Goal: Task Accomplishment & Management: Complete application form

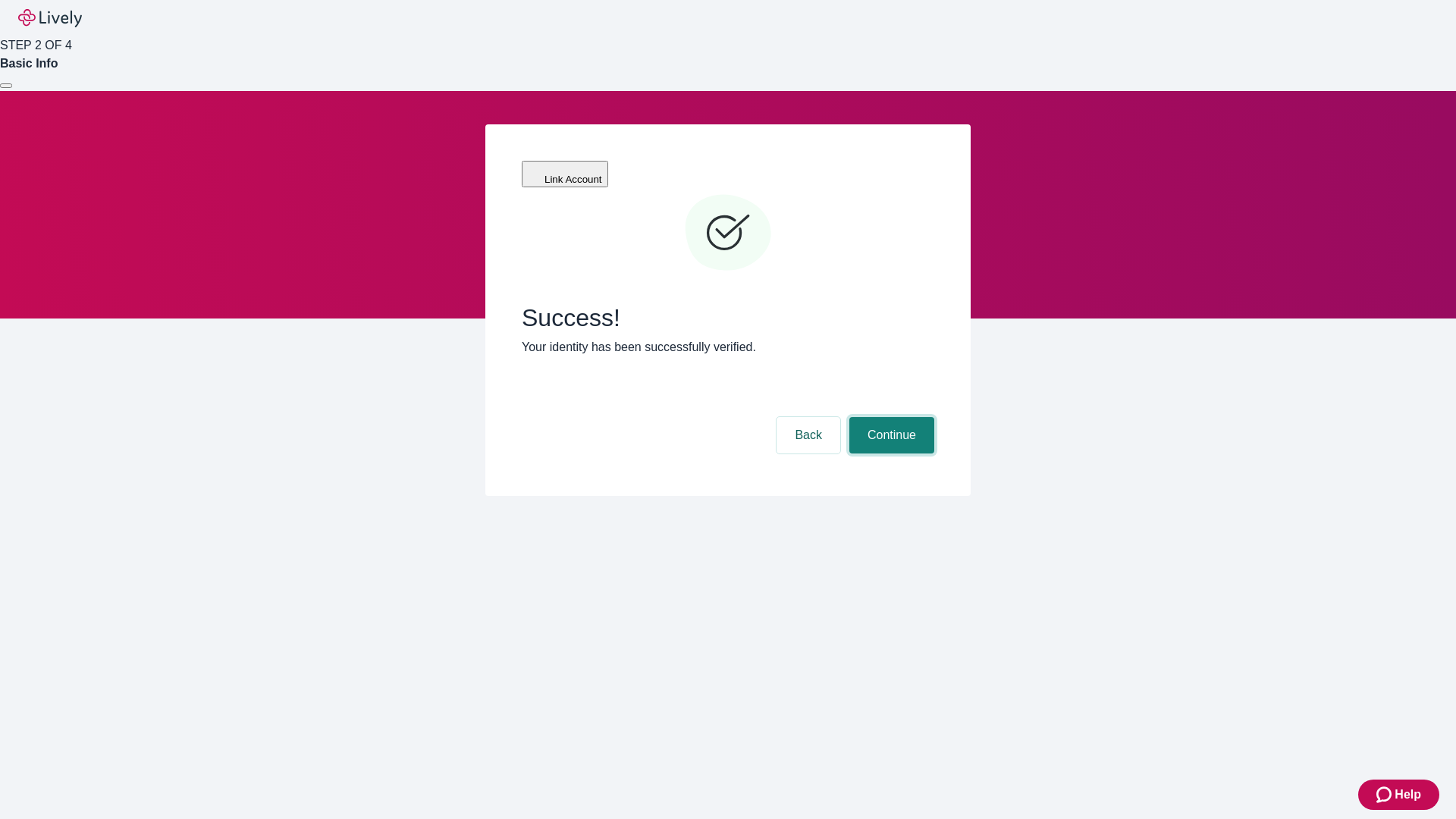
click at [889, 417] on button "Continue" at bounding box center [892, 434] width 85 height 37
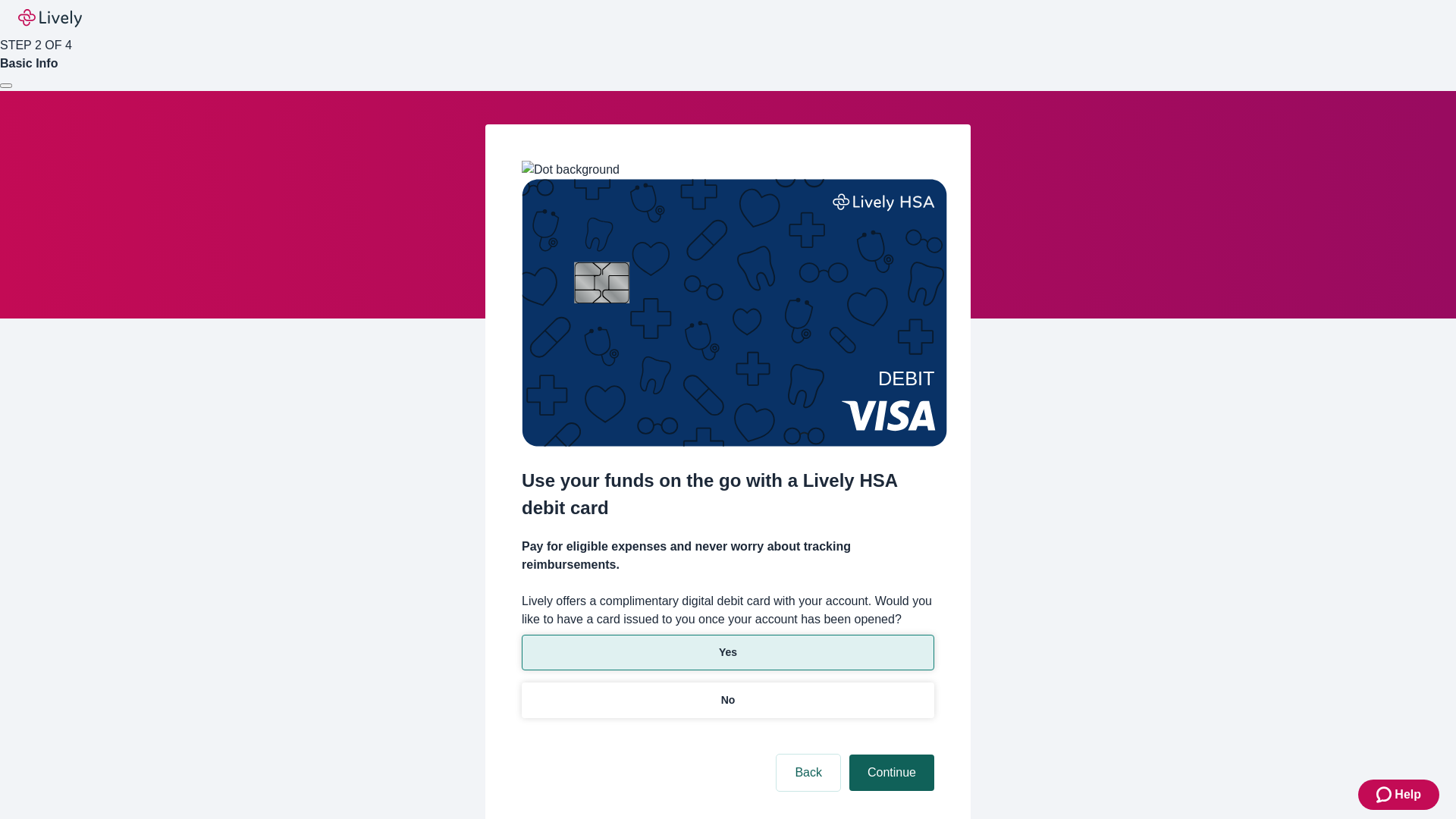
click at [727, 692] on p "No" at bounding box center [728, 699] width 14 height 16
click at [889, 754] on button "Continue" at bounding box center [892, 772] width 85 height 37
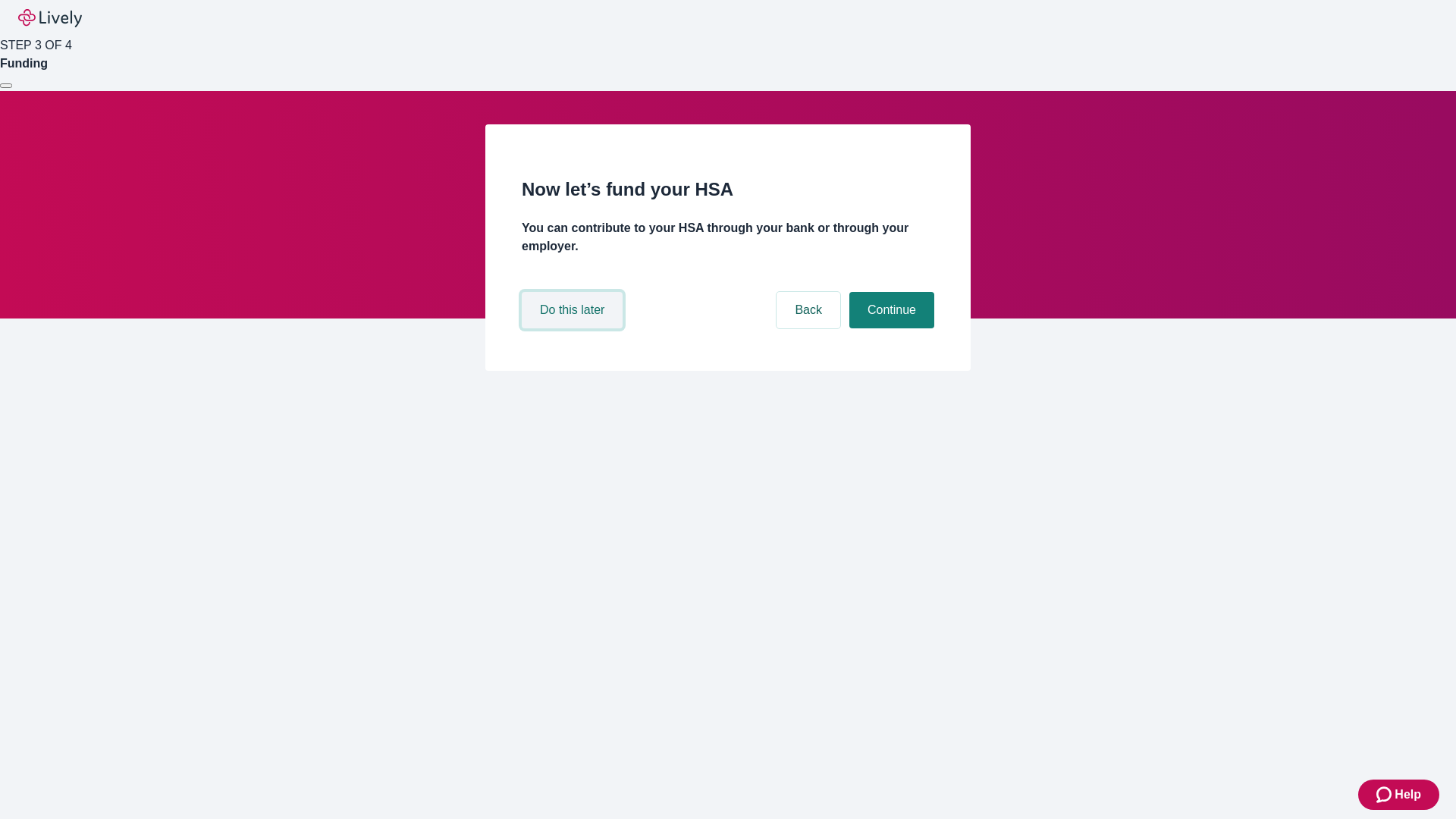
click at [574, 328] on button "Do this later" at bounding box center [571, 310] width 101 height 37
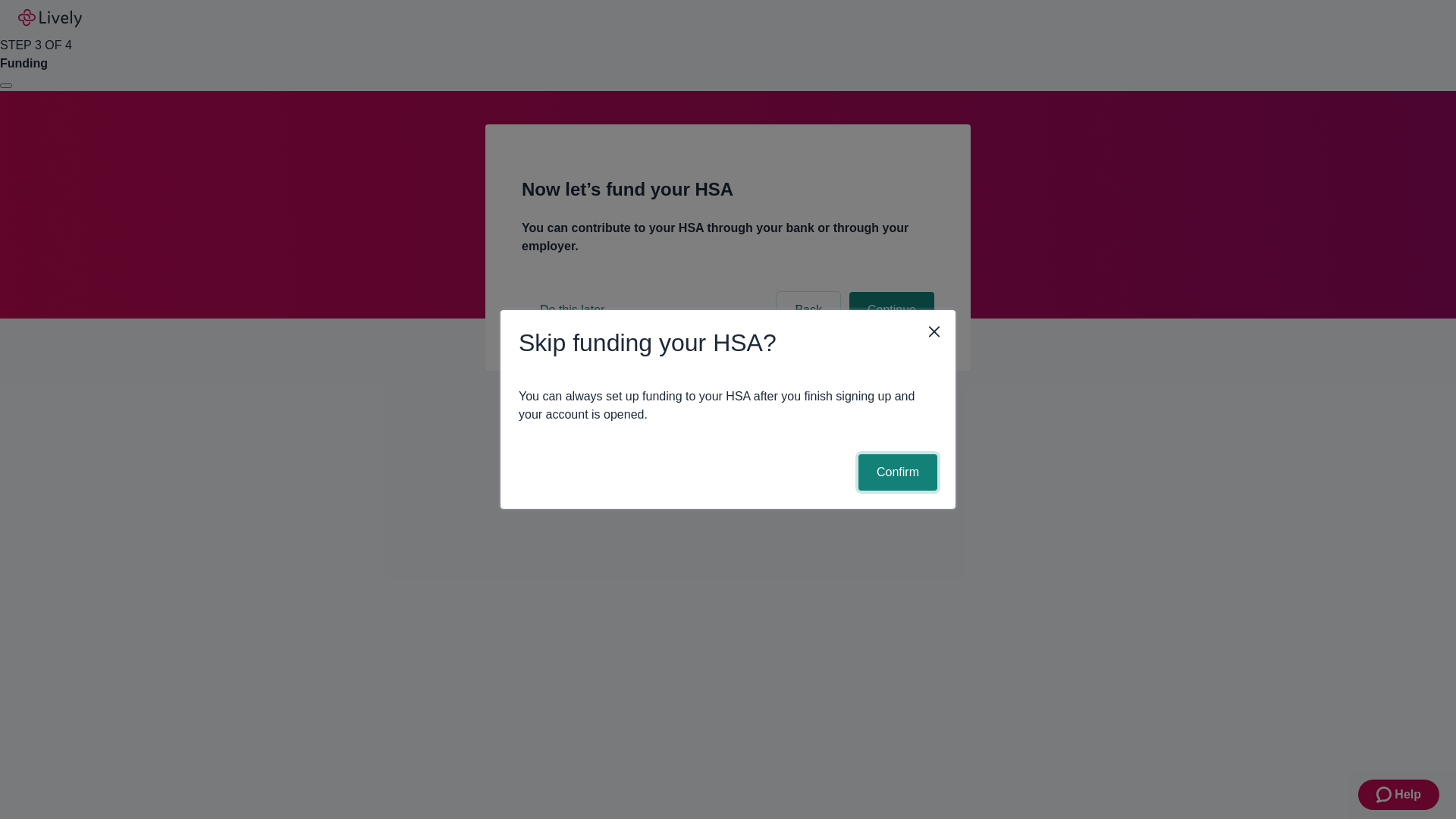
click at [896, 472] on button "Confirm" at bounding box center [898, 472] width 79 height 37
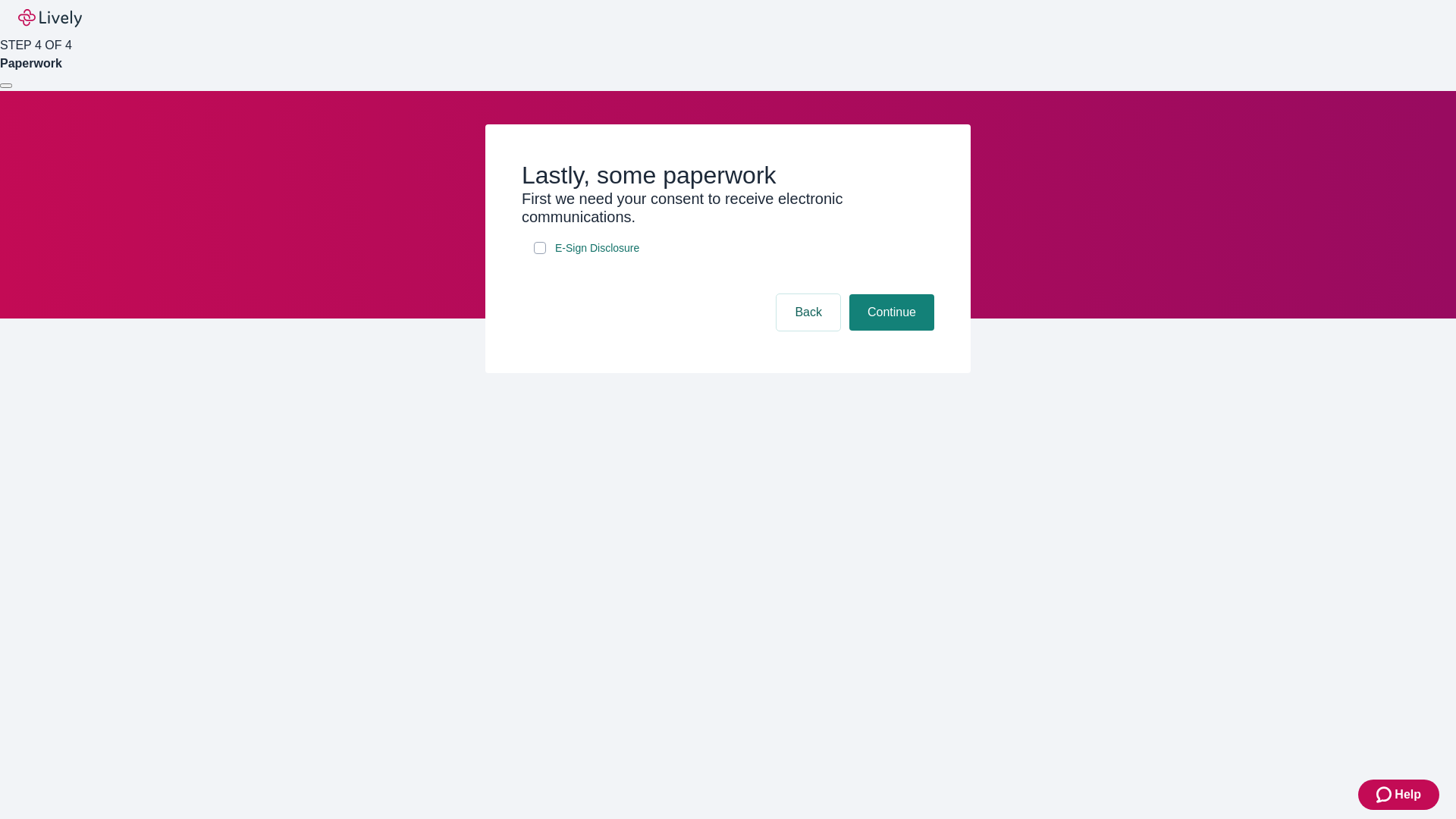
click at [540, 254] on input "E-Sign Disclosure" at bounding box center [539, 248] width 12 height 12
checkbox input "true"
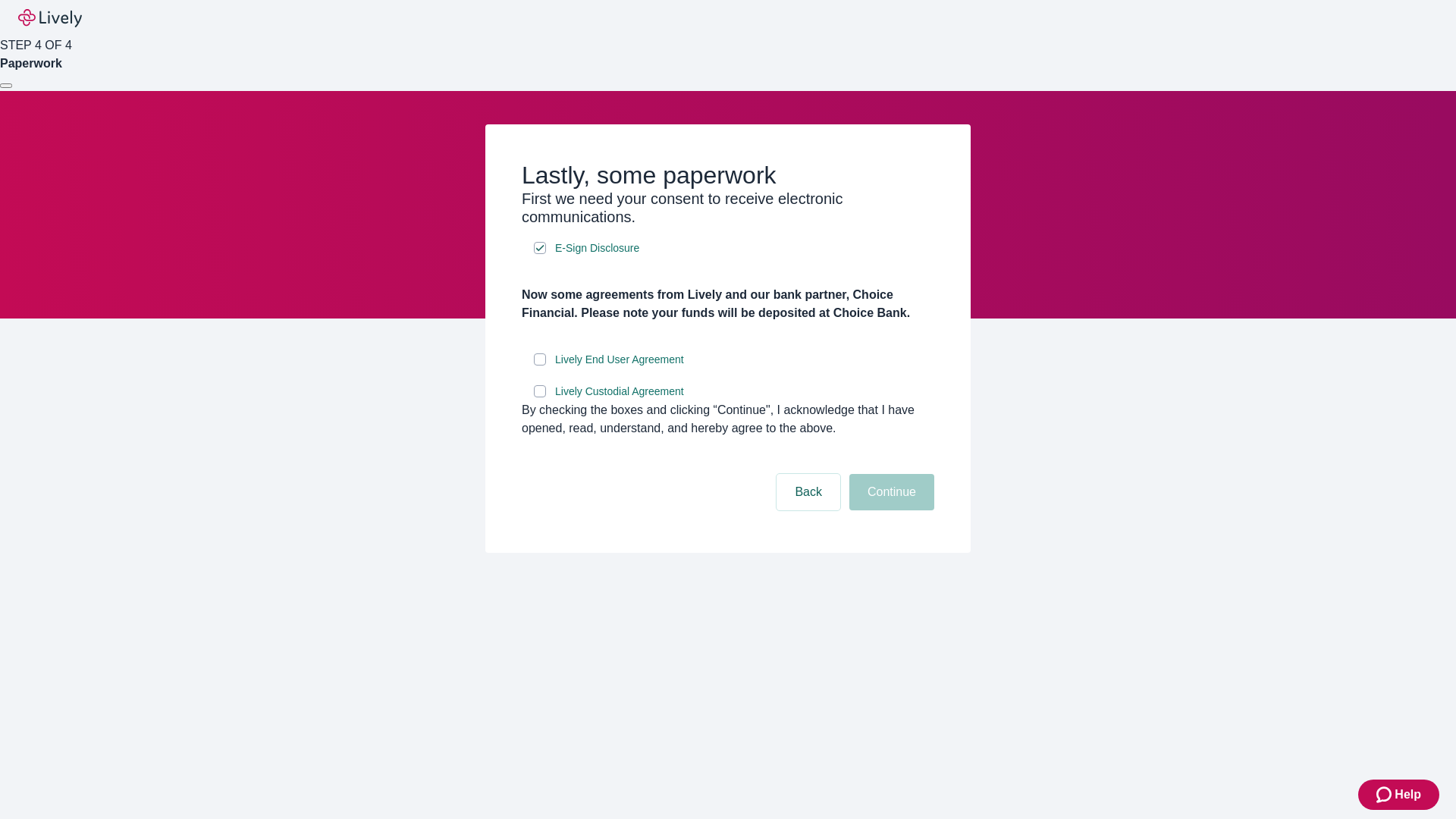
click at [540, 366] on input "Lively End User Agreement" at bounding box center [539, 359] width 12 height 12
checkbox input "true"
click at [540, 397] on input "Lively Custodial Agreement" at bounding box center [539, 391] width 12 height 12
checkbox input "true"
click at [889, 510] on button "Continue" at bounding box center [892, 492] width 85 height 37
